Goal: Check status

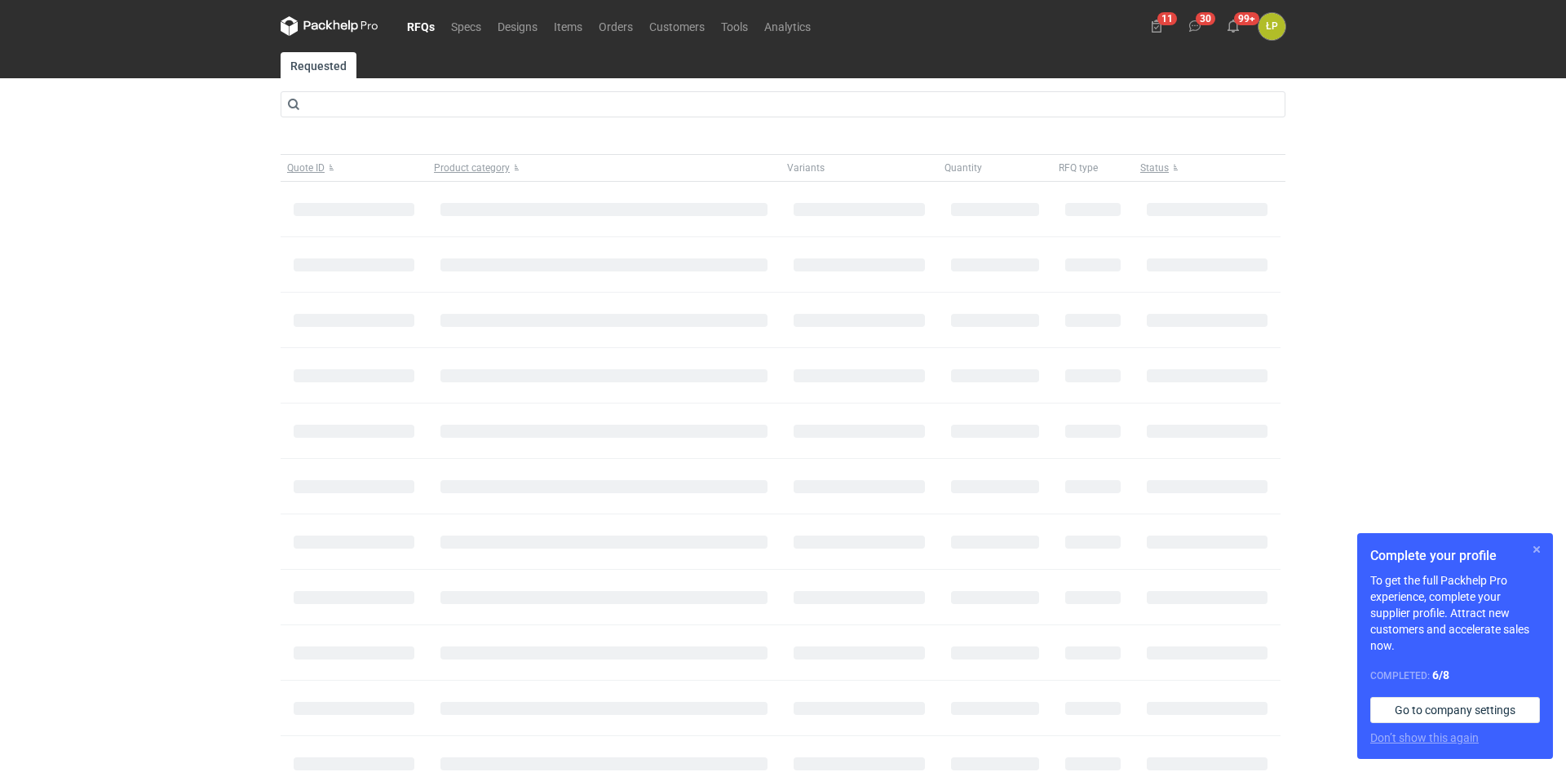
click at [1540, 546] on button "button" at bounding box center [1537, 550] width 20 height 20
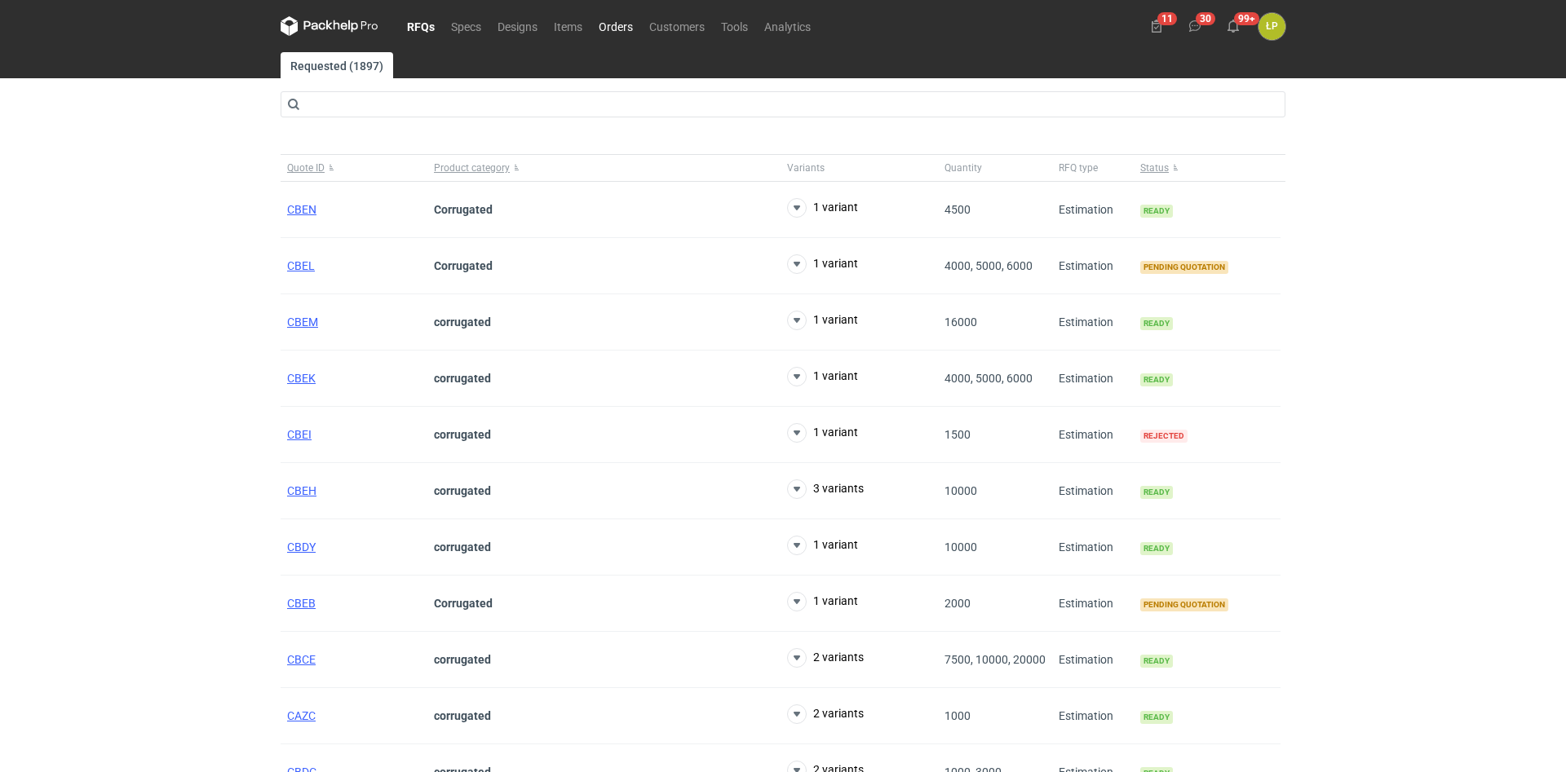
click at [608, 29] on link "Orders" at bounding box center [615, 26] width 51 height 20
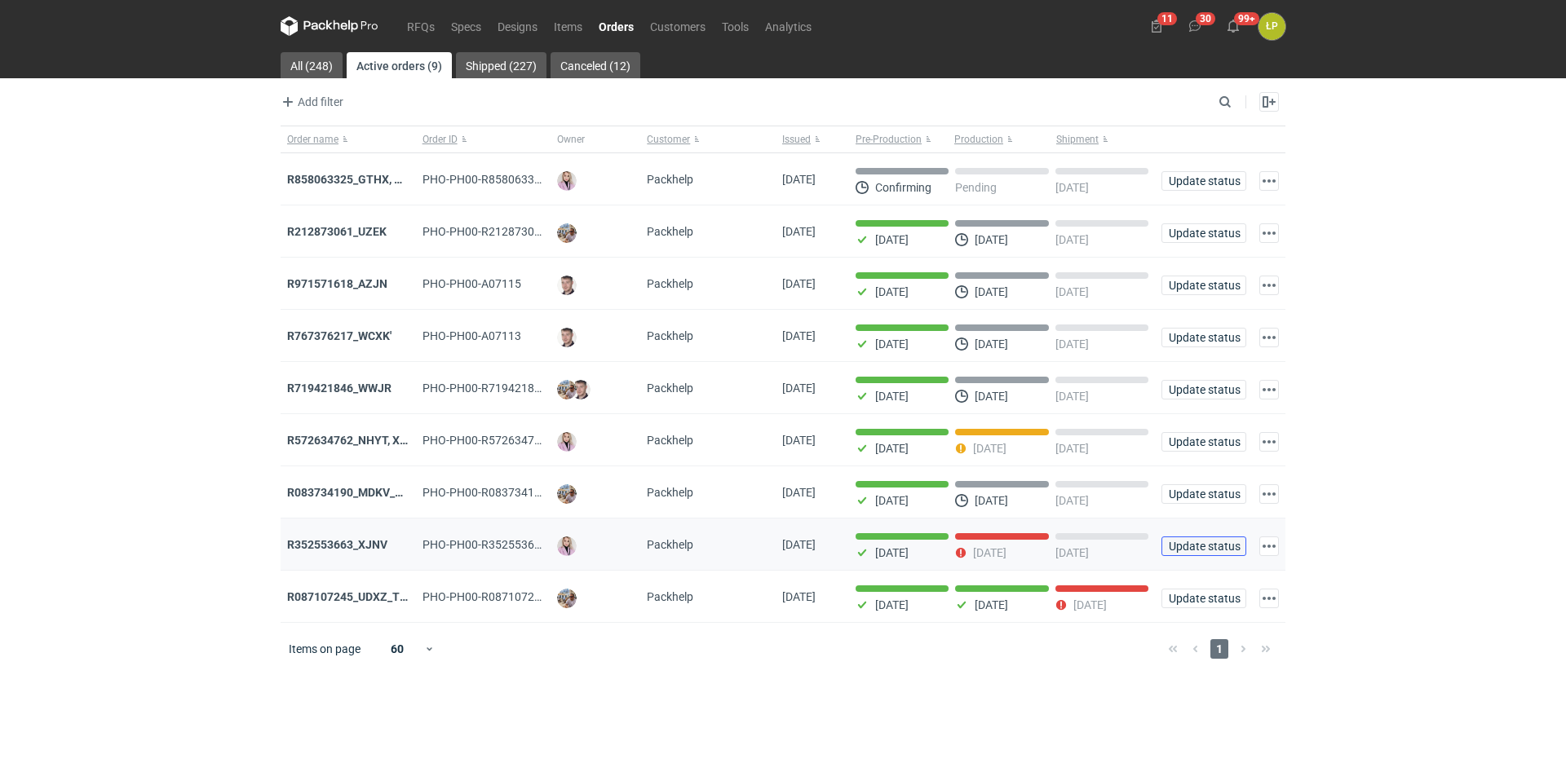
click at [1174, 546] on span "Update status" at bounding box center [1204, 546] width 70 height 11
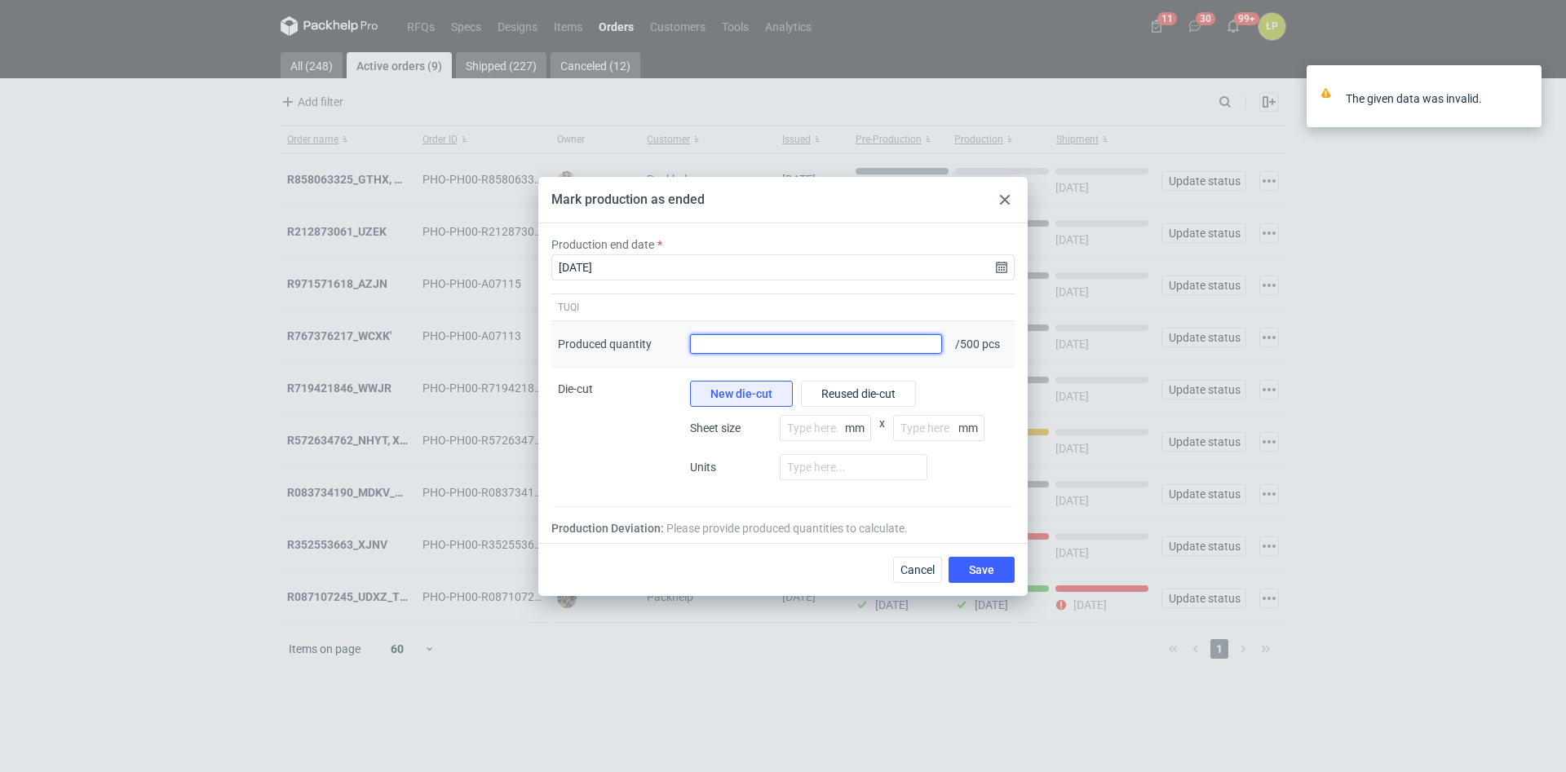
click at [831, 350] on input "Produced quantity" at bounding box center [816, 344] width 252 height 20
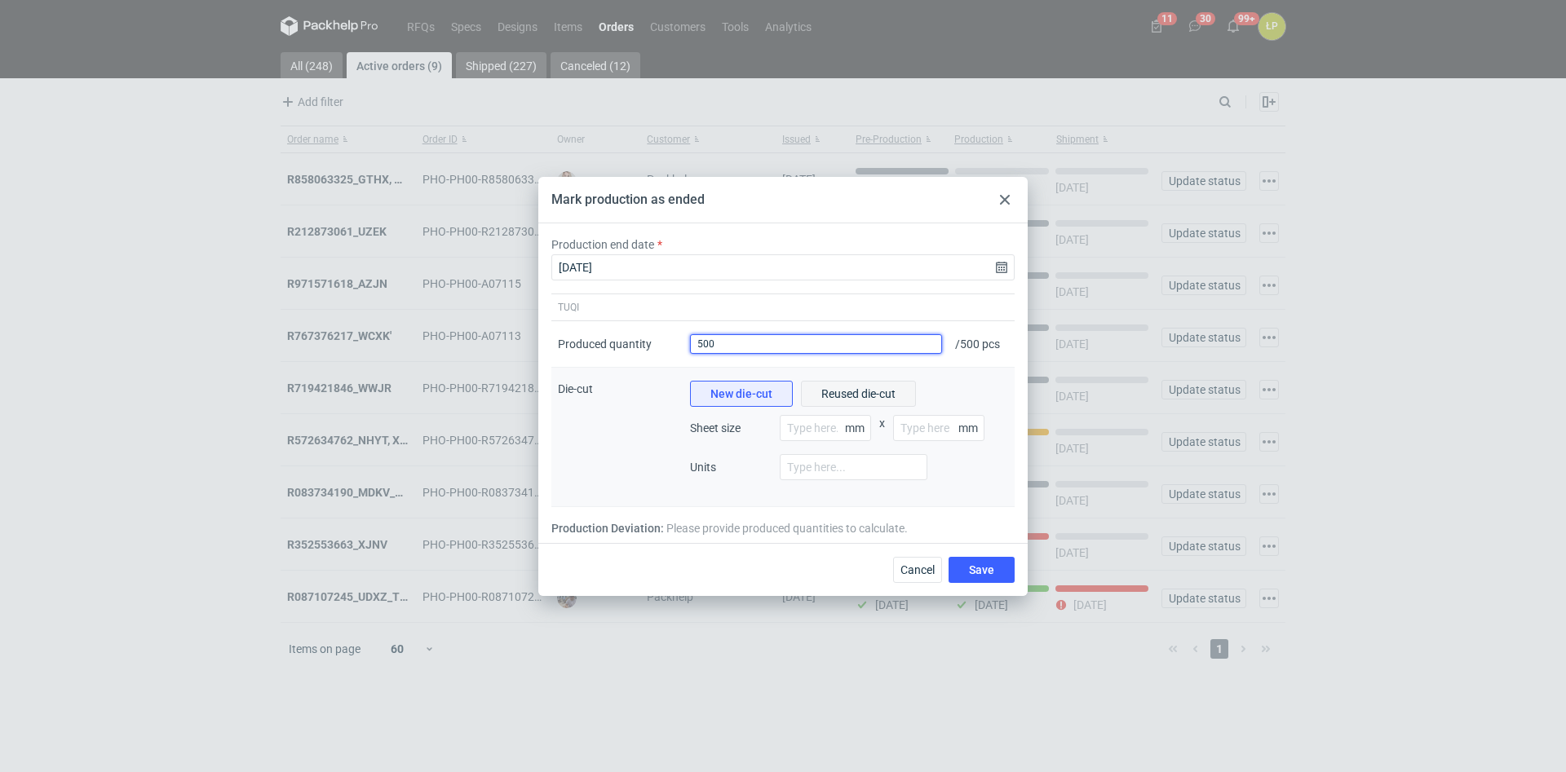
type input "500"
click at [858, 382] on button "Reused die-cut" at bounding box center [858, 394] width 115 height 26
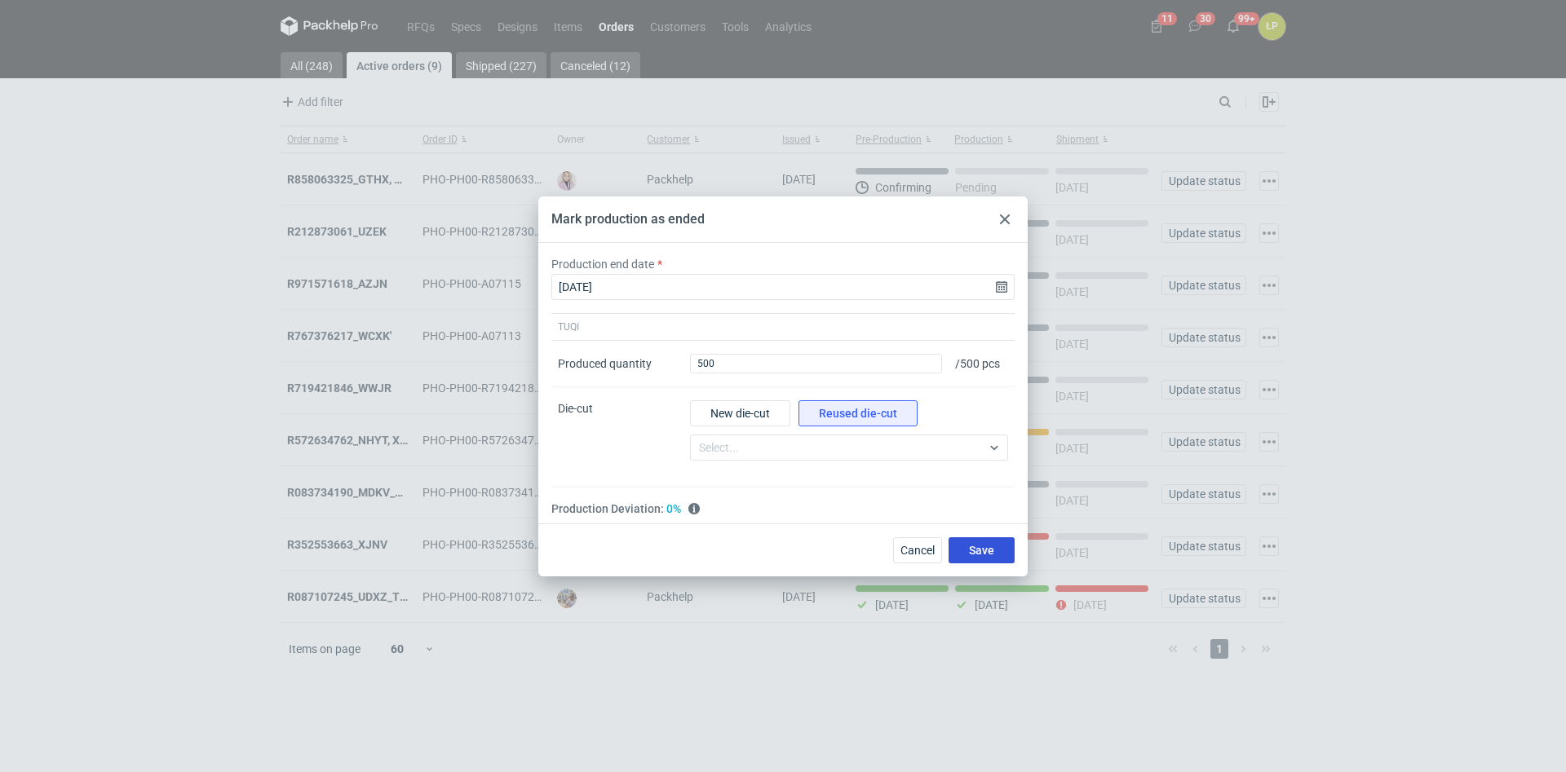
click at [967, 550] on button "Save" at bounding box center [981, 550] width 66 height 26
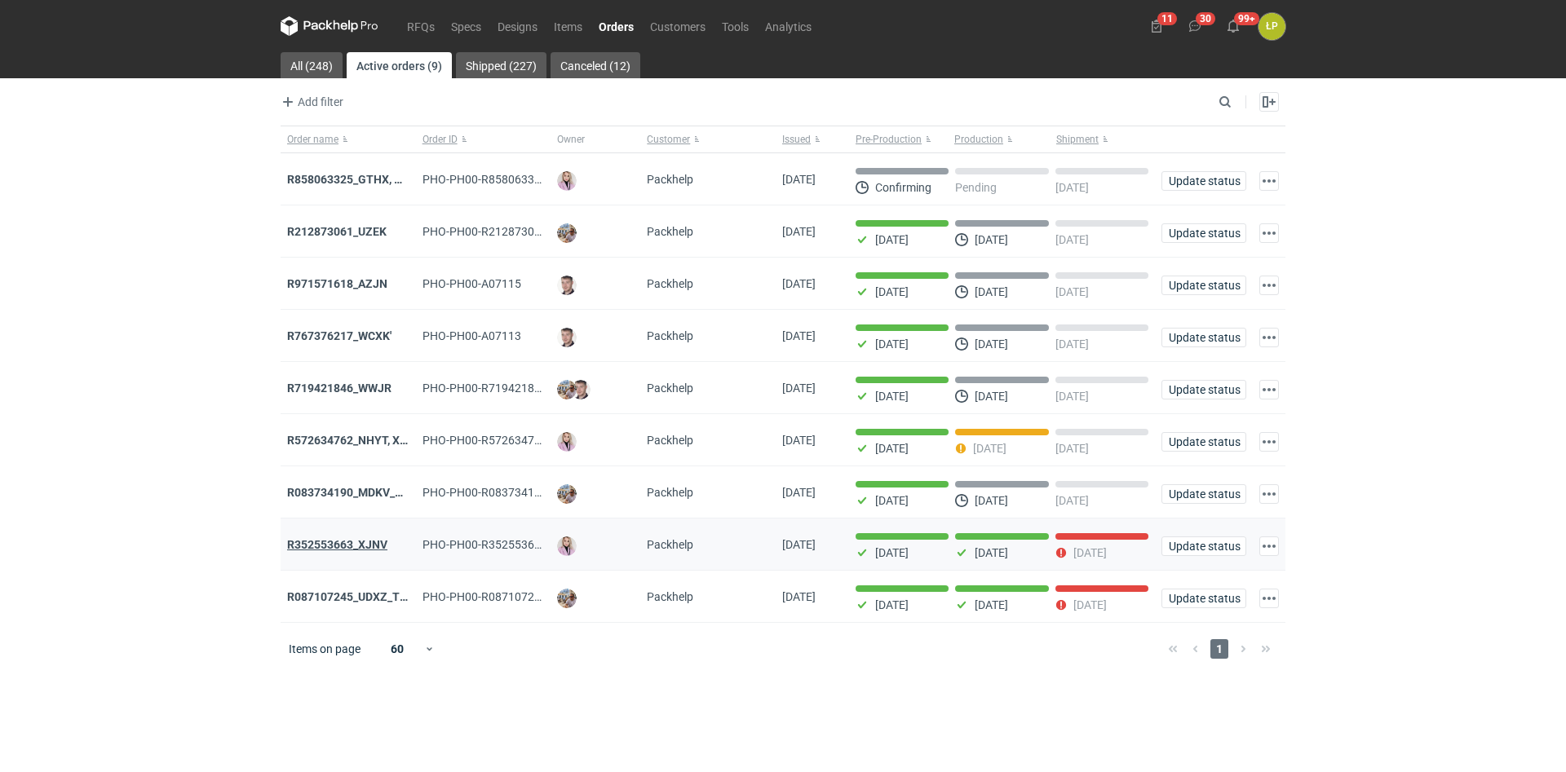
click at [363, 549] on strong "R352553663_XJNV" at bounding box center [337, 544] width 100 height 13
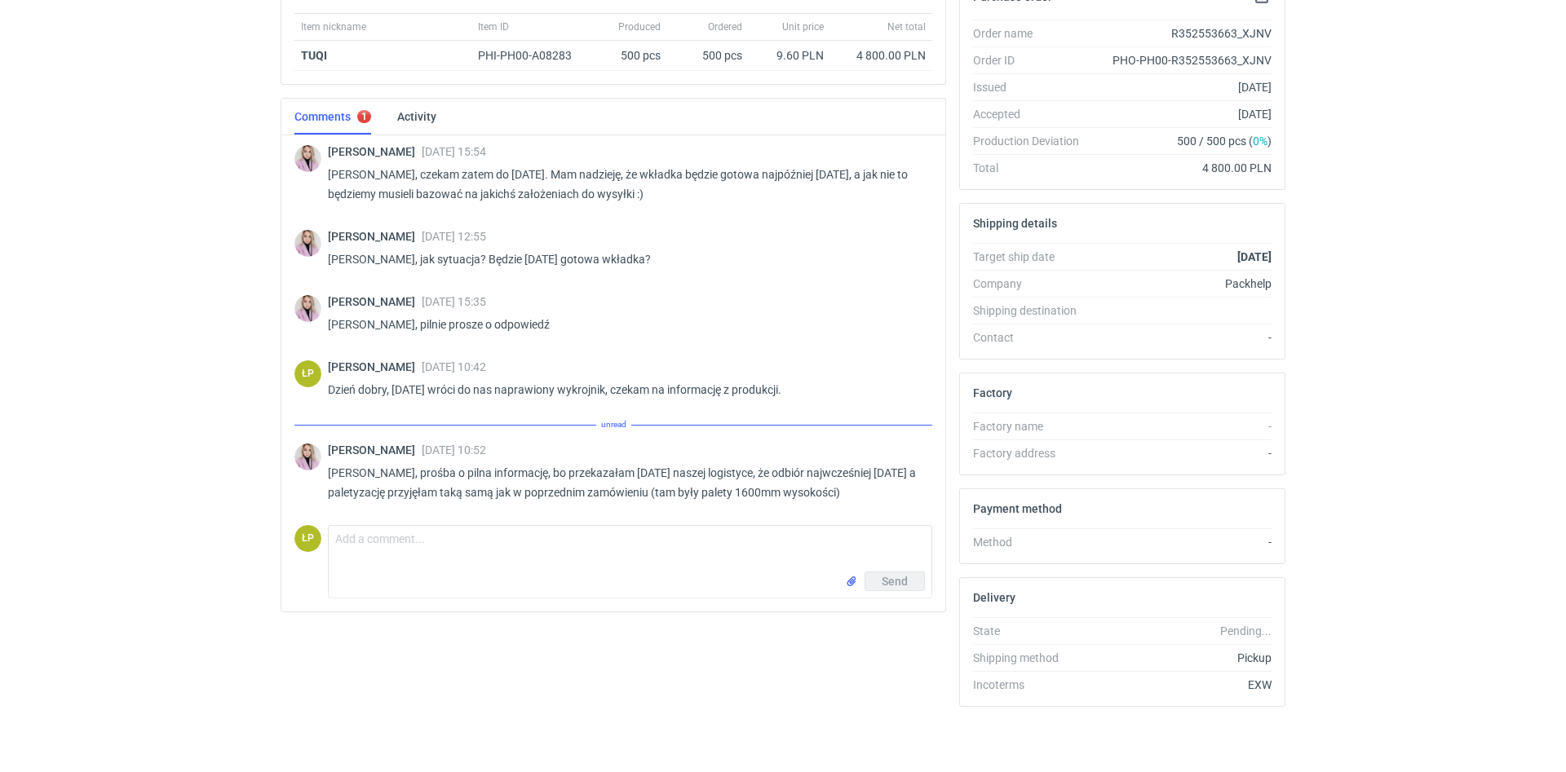
scroll to position [460, 0]
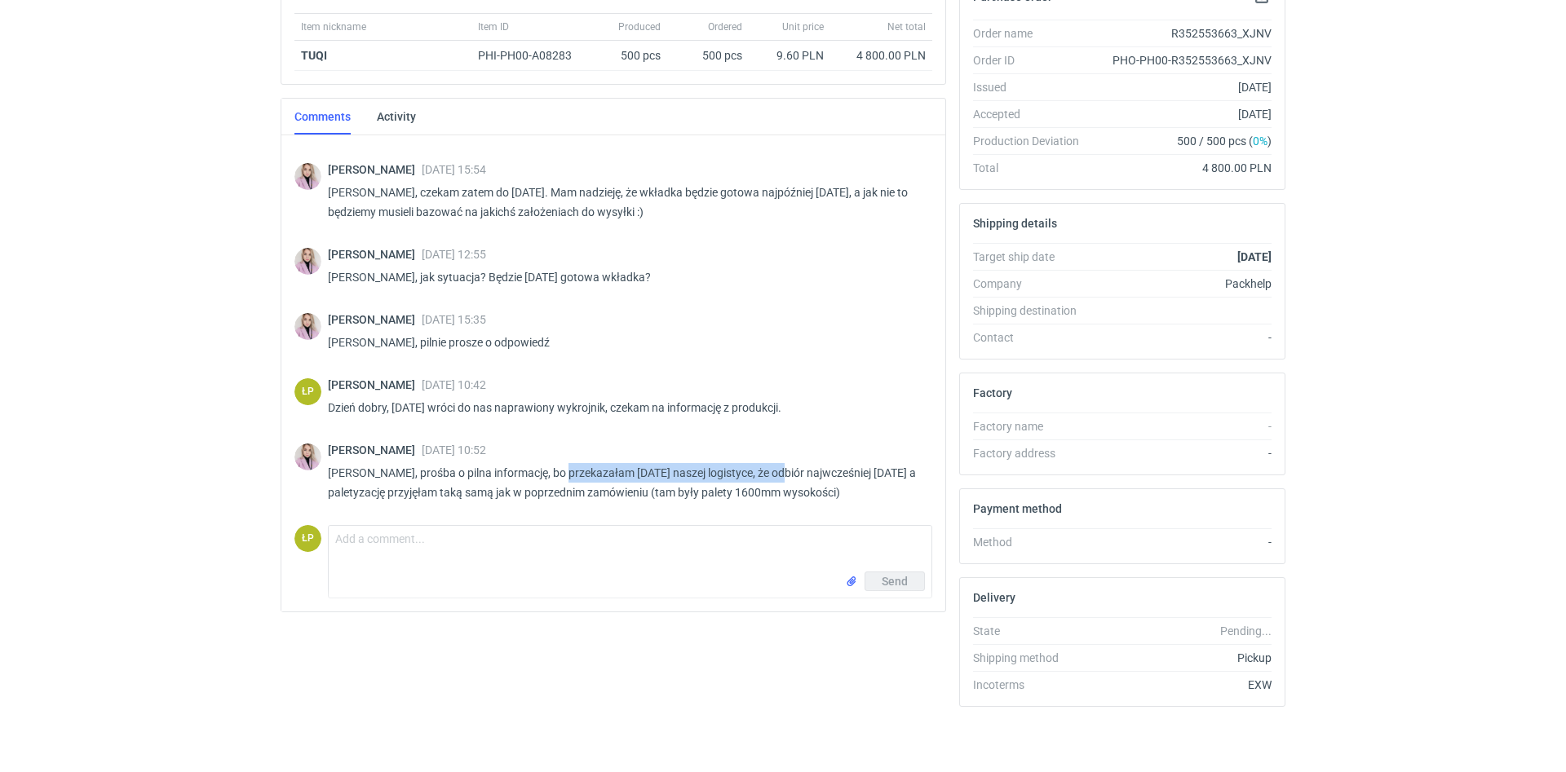
drag, startPoint x: 588, startPoint y: 473, endPoint x: 776, endPoint y: 468, distance: 188.4
click at [776, 468] on p "[PERSON_NAME], prośba o pilna informację, bo przekazałam [DATE] naszej logistyc…" at bounding box center [623, 482] width 591 height 39
drag, startPoint x: 468, startPoint y: 502, endPoint x: 799, endPoint y: 495, distance: 331.2
click at [799, 495] on div "[PERSON_NAME] [DATE] 10:52 [PERSON_NAME], prośba o pilna informację, bo przekaz…" at bounding box center [623, 476] width 591 height 65
click at [790, 538] on textarea "Comment message" at bounding box center [630, 549] width 603 height 46
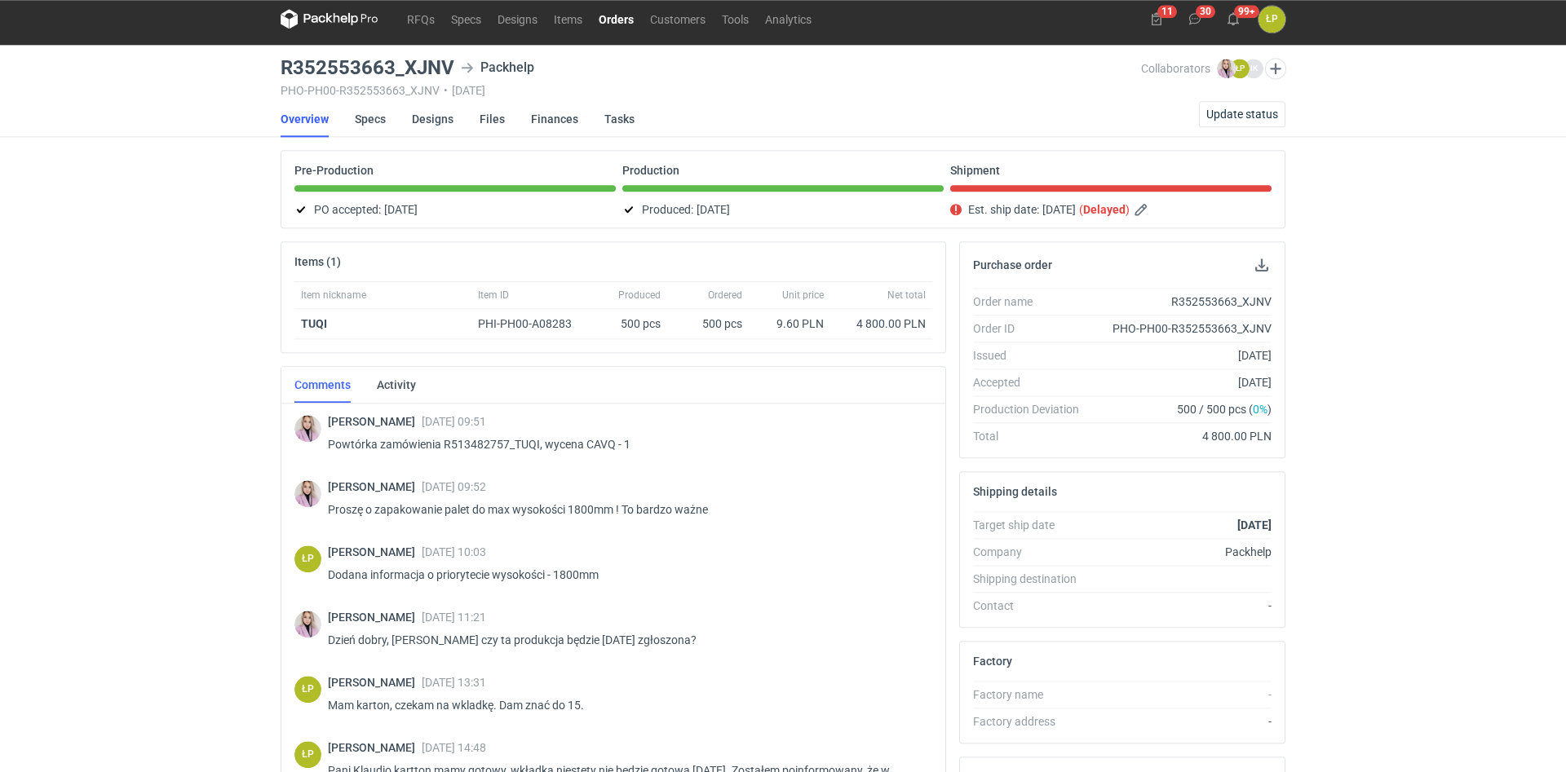
scroll to position [0, 0]
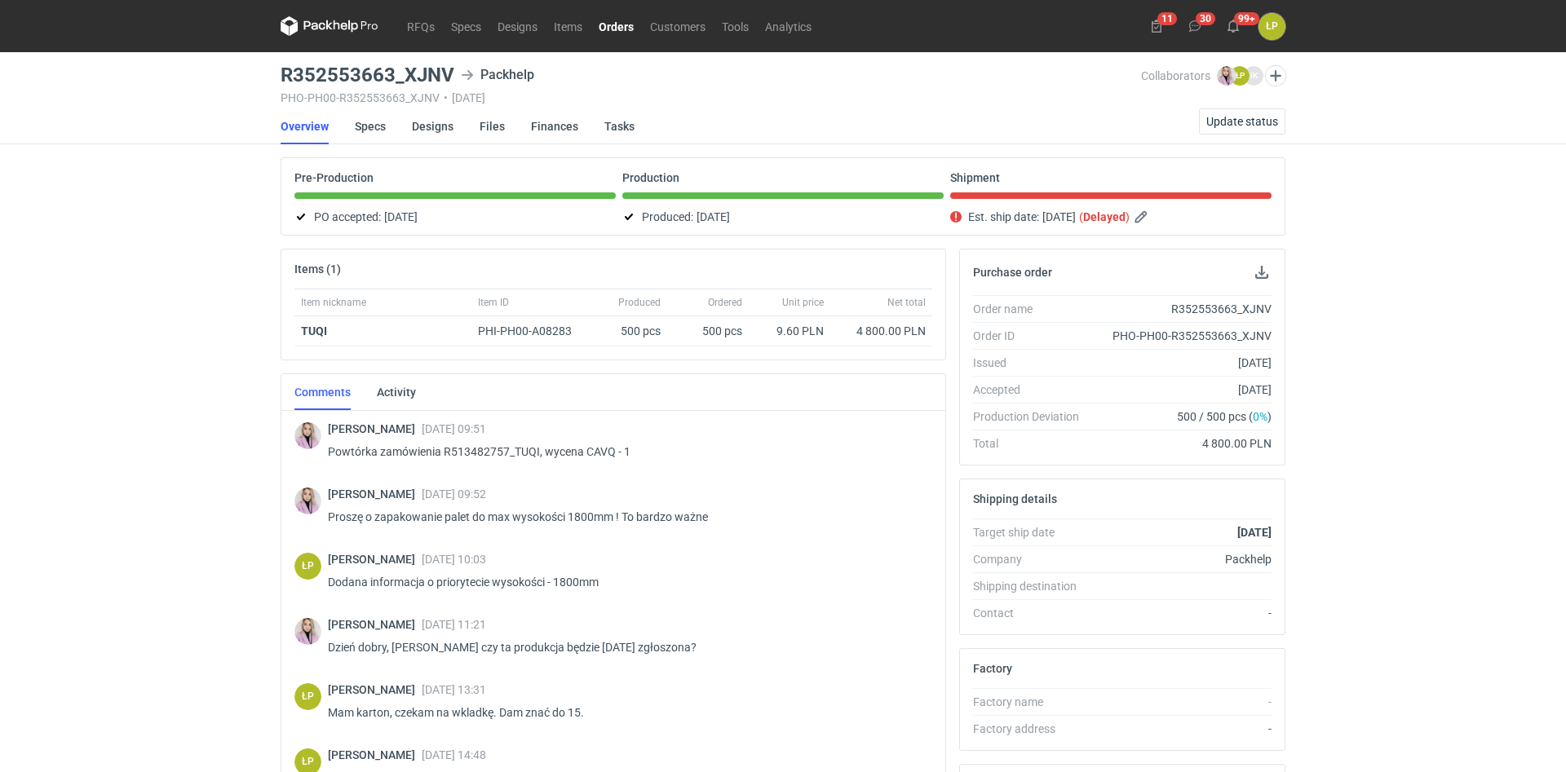
click at [606, 21] on link "Orders" at bounding box center [615, 26] width 51 height 20
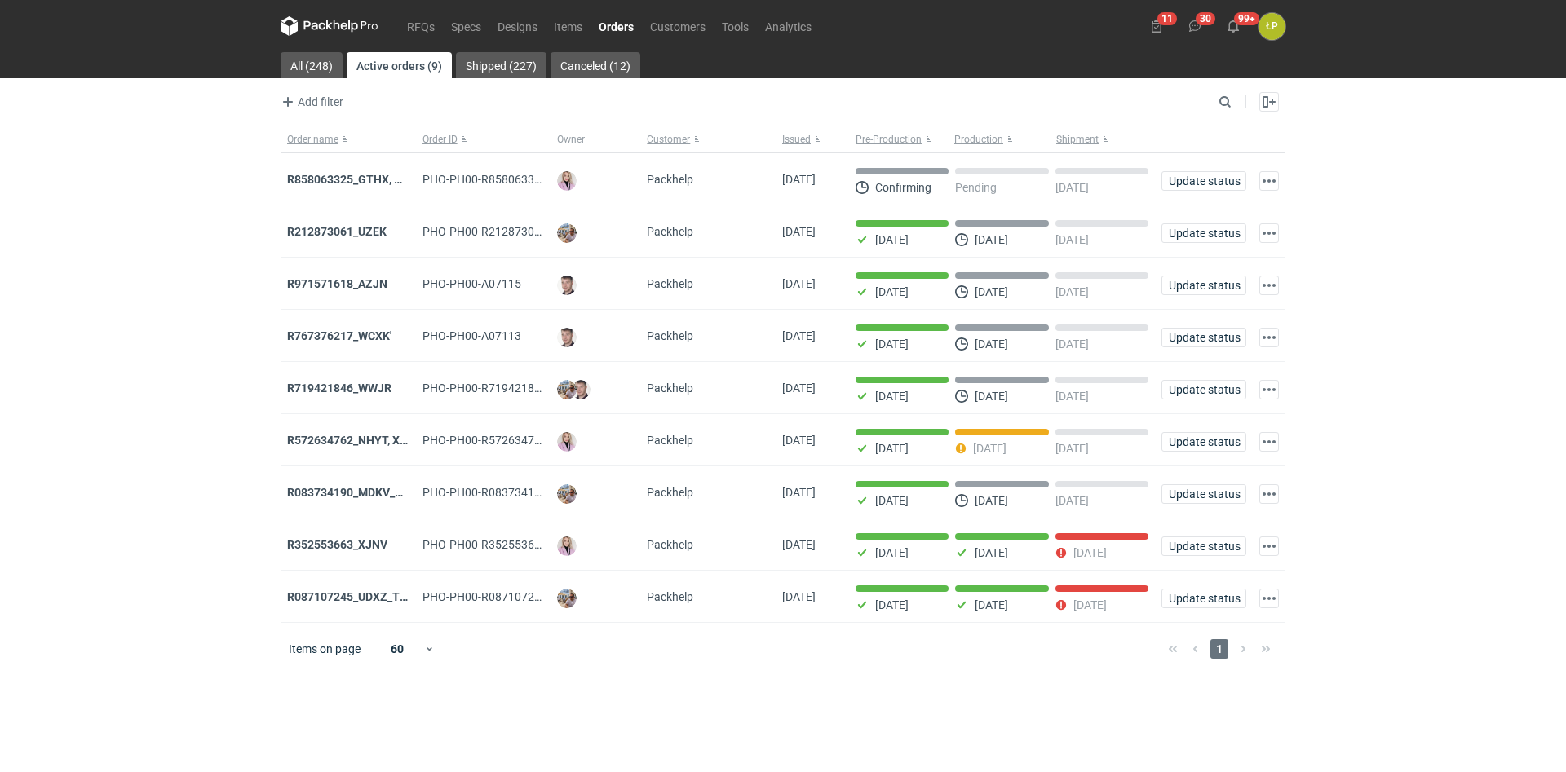
click at [1337, 240] on div "RFQs Specs Designs Items Orders Customers Tools Analytics 11 30 99+ ŁP [PERSON_…" at bounding box center [783, 386] width 1566 height 772
click at [1337, 434] on div "RFQs Specs Designs Items Orders Customers Tools Analytics 11 30 99+ ŁP [PERSON_…" at bounding box center [783, 386] width 1566 height 772
click at [343, 548] on strong "R352553663_XJNV" at bounding box center [337, 544] width 100 height 13
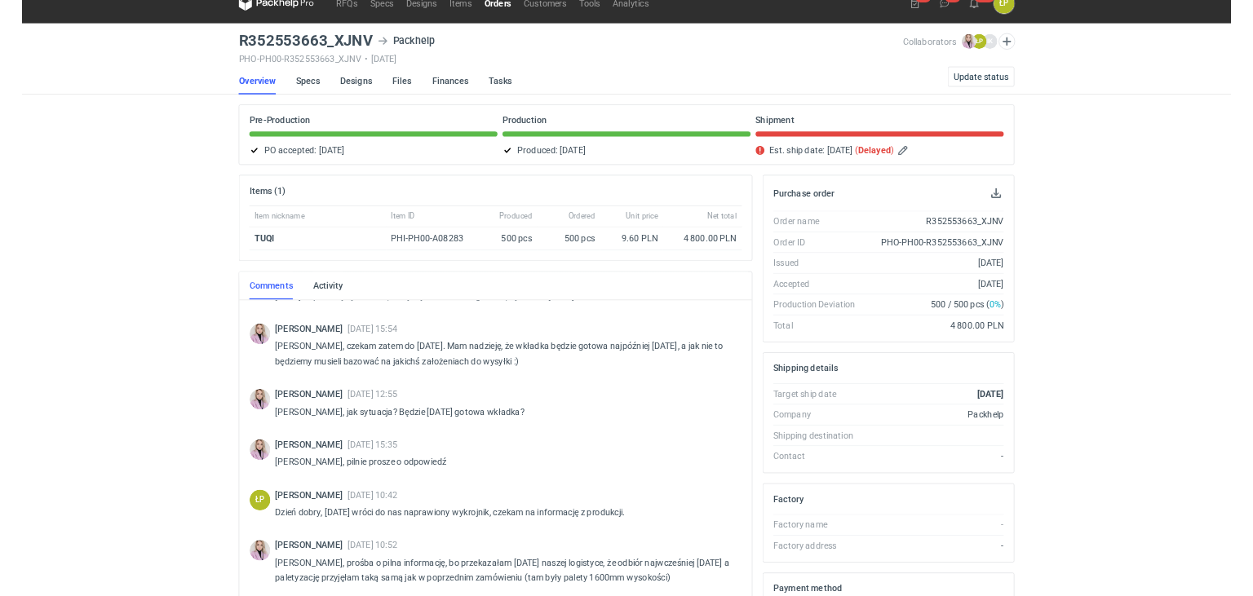
scroll to position [460, 0]
